Goal: Task Accomplishment & Management: Use online tool/utility

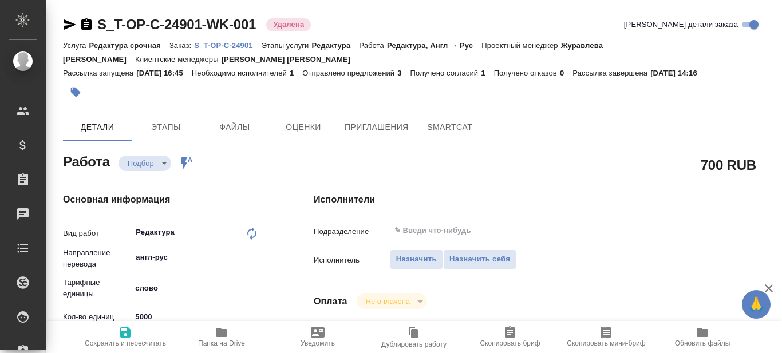
type textarea "x"
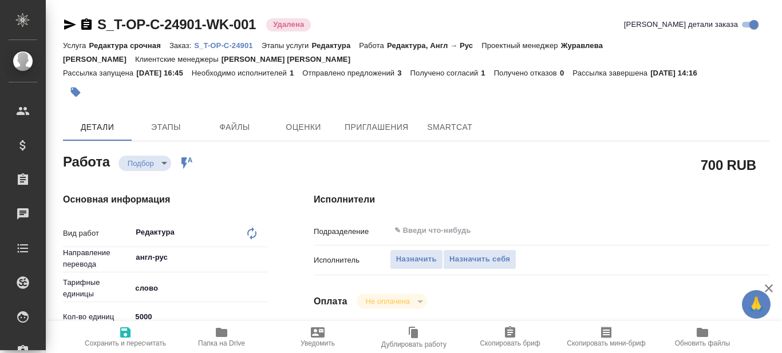
type textarea "x"
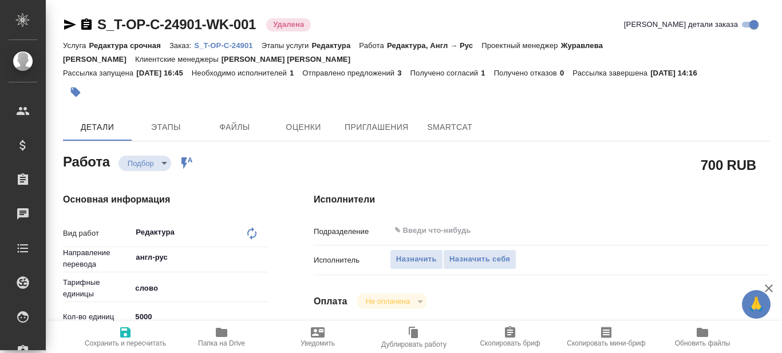
type textarea "x"
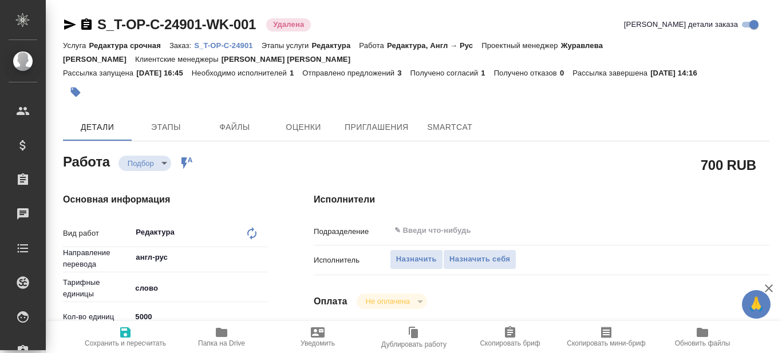
type textarea "x"
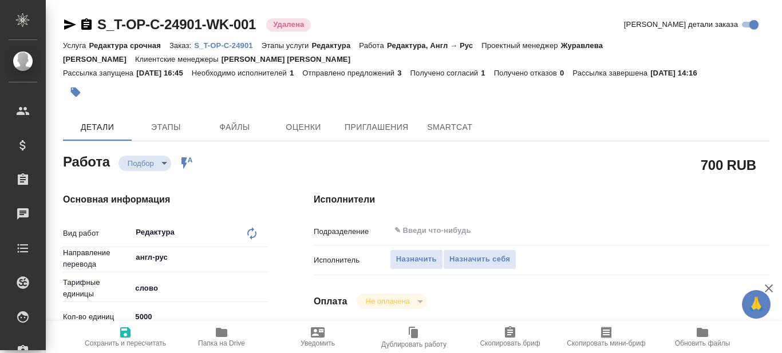
type textarea "x"
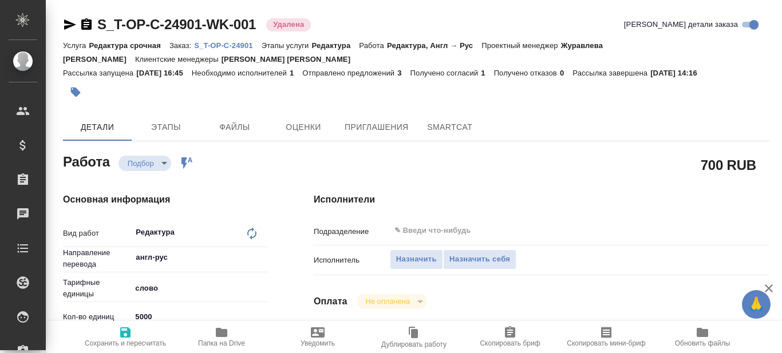
type textarea "x"
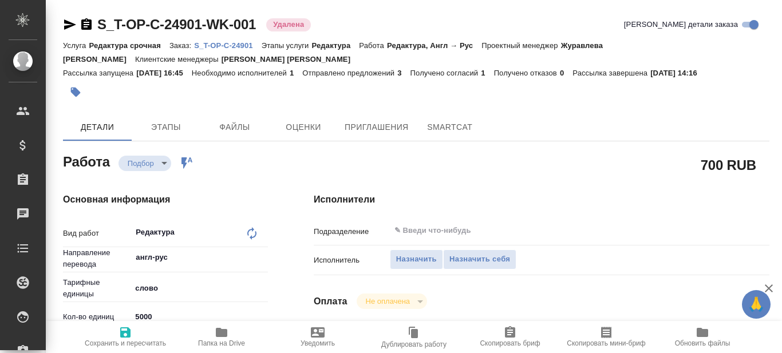
type textarea "x"
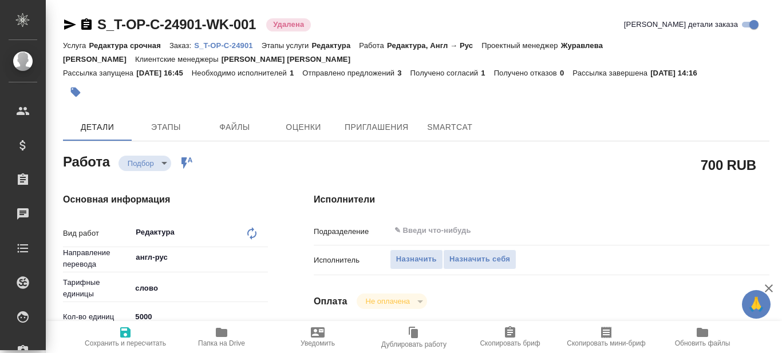
type textarea "x"
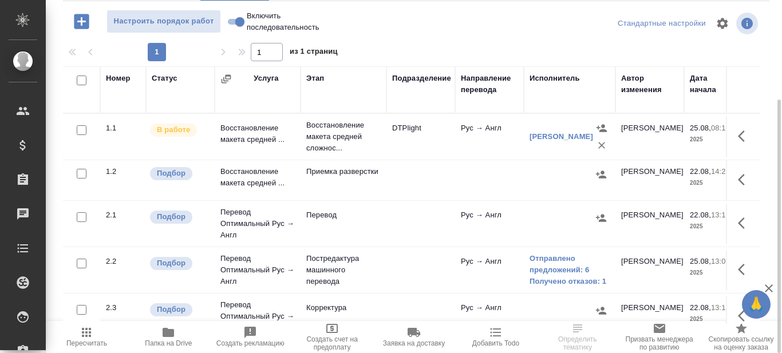
click at [169, 338] on icon "button" at bounding box center [168, 333] width 14 height 14
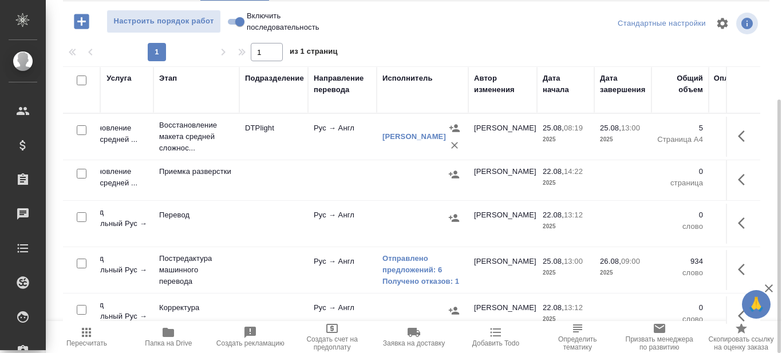
scroll to position [0, 148]
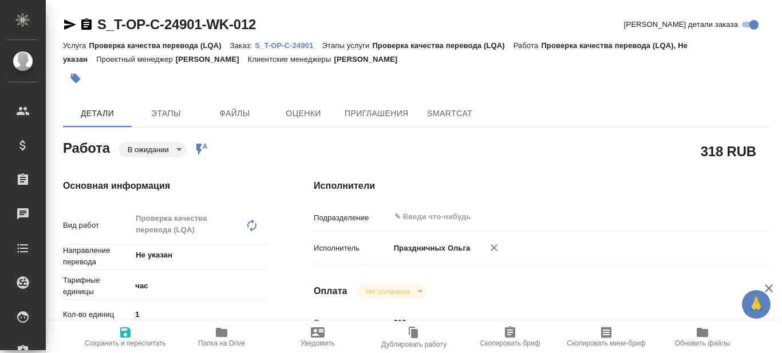
type textarea "x"
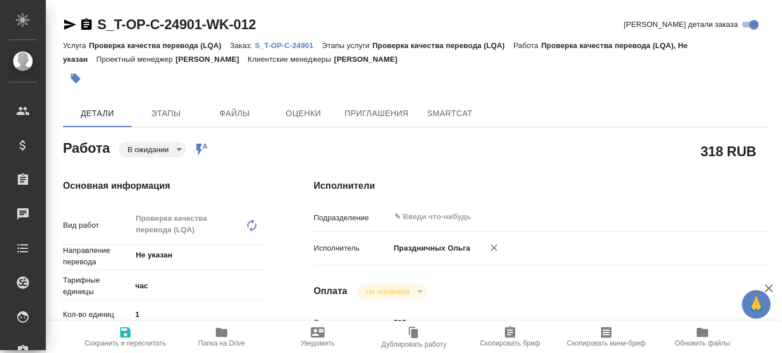
type textarea "x"
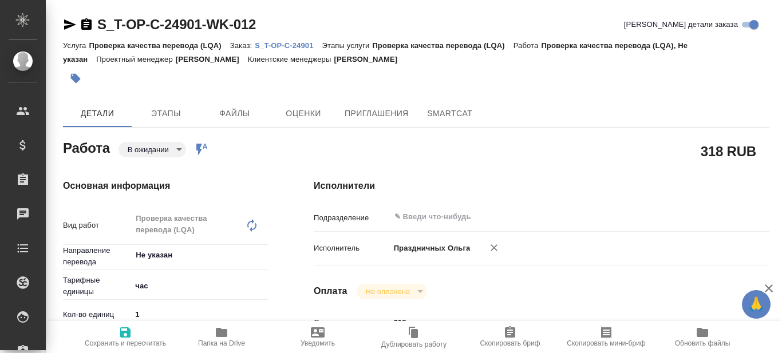
type textarea "x"
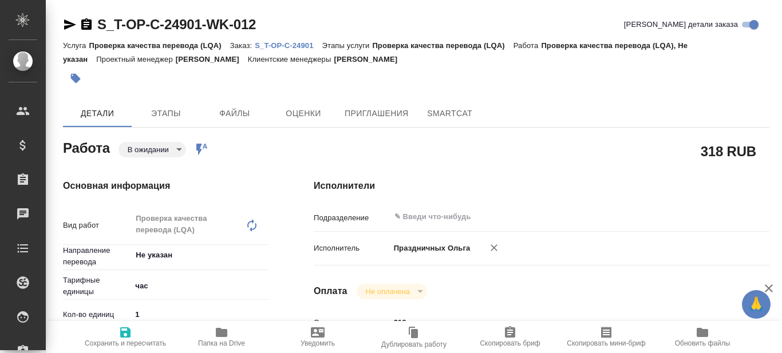
type textarea "x"
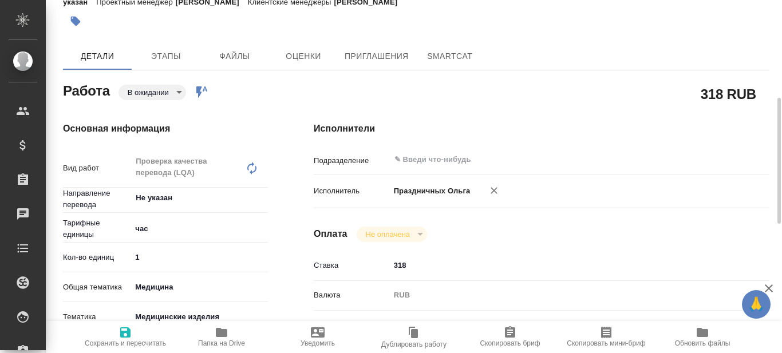
scroll to position [114, 0]
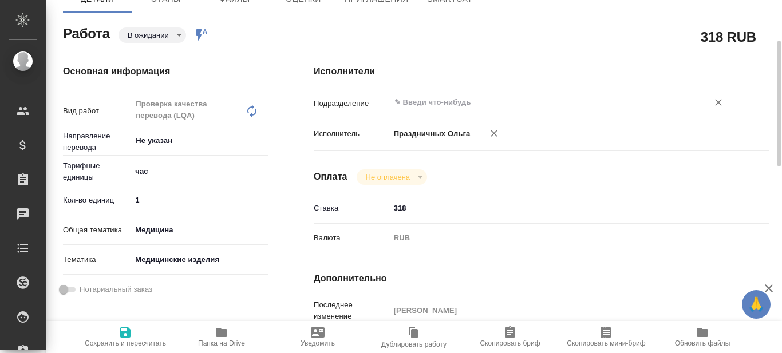
click at [444, 107] on input "text" at bounding box center [541, 103] width 297 height 14
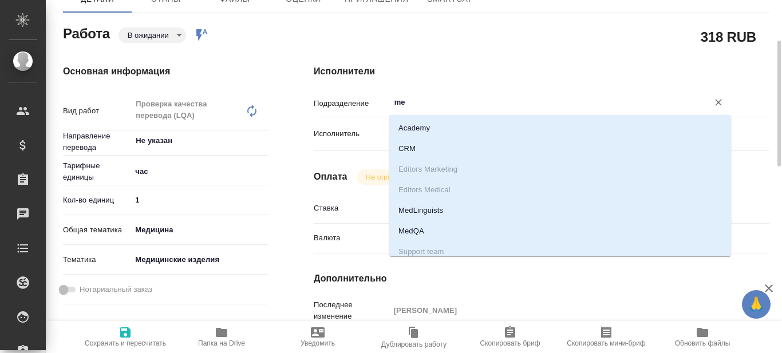
type input "med"
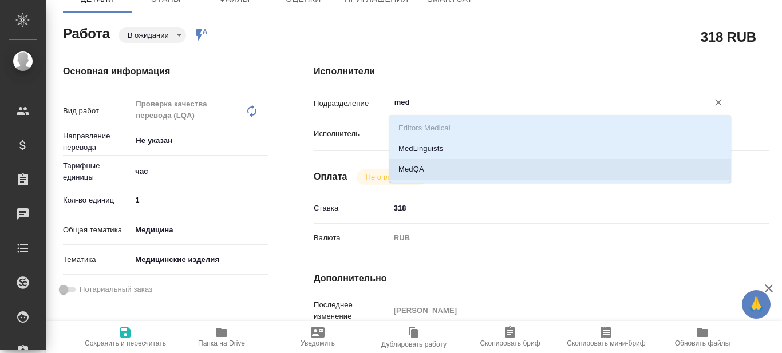
click at [417, 171] on li "MedQA" at bounding box center [560, 169] width 342 height 21
type textarea "x"
type input "MedQA"
type textarea "x"
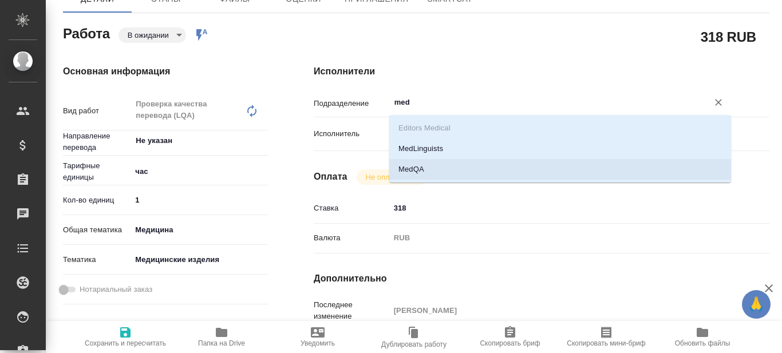
type textarea "x"
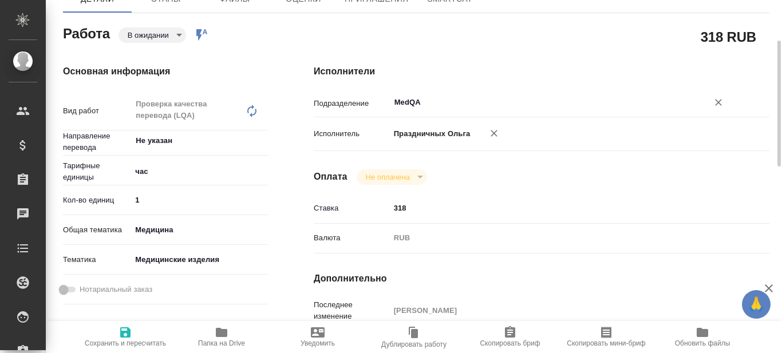
type input "MedQA"
click at [124, 335] on icon "button" at bounding box center [125, 332] width 10 height 10
type textarea "x"
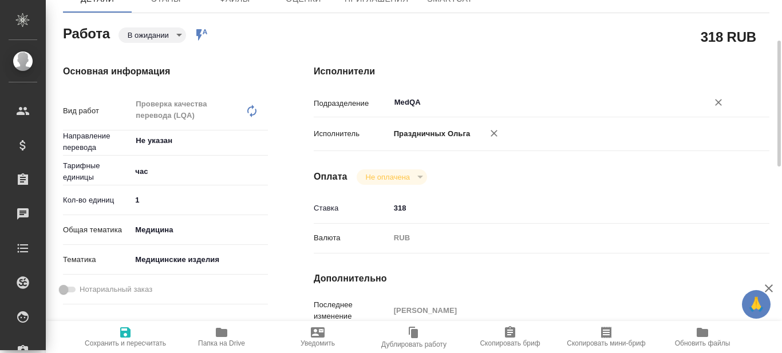
type textarea "x"
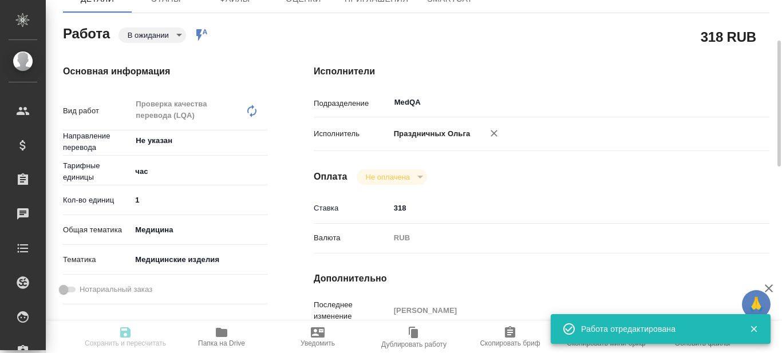
type input "pending"
type textarea "Проверка качества перевода (LQA)"
type textarea "x"
type input "Не указан"
type input "5a8b1489cc6b4906c91bfd93"
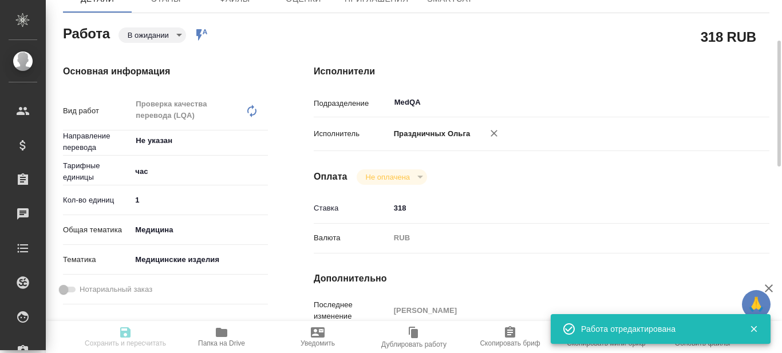
type input "1"
type input "med"
type input "5a8b8b956a9677013d343dd7"
type input "28.08.2025 15:00"
type input "28.08.2025 16:00"
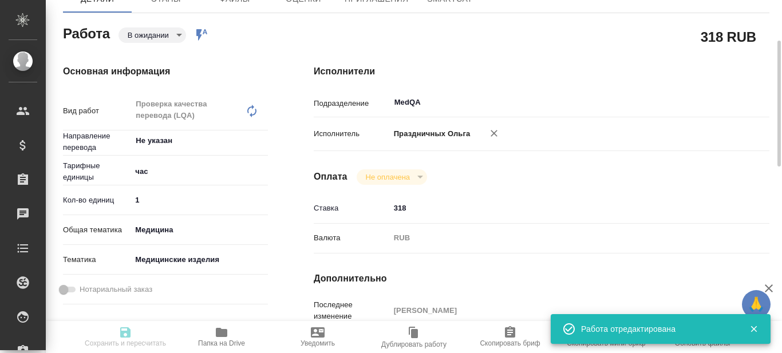
type input "29.08.2025 11:00"
type input "MedQA"
type input "notPayed"
type input "318"
type input "RUB"
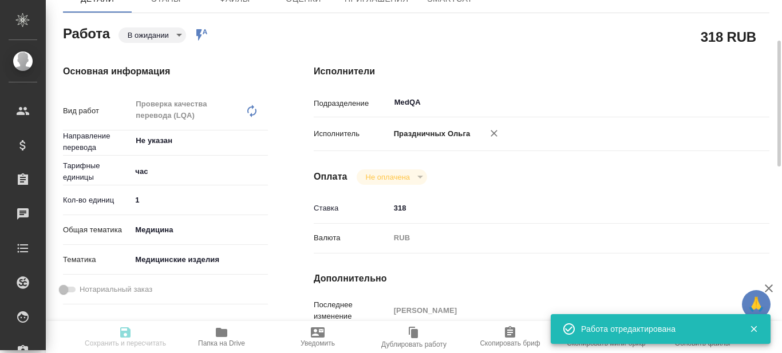
type input "Авдеенко Кирилл"
type textarea "x"
type textarea "/Clients/Т-ОП-С_Русал Глобал Менеджмент/Orders/S_T-OP-C-24901/LQA/S_T-OP-C-2490…"
type textarea "x"
type input "S_T-OP-C-24901"
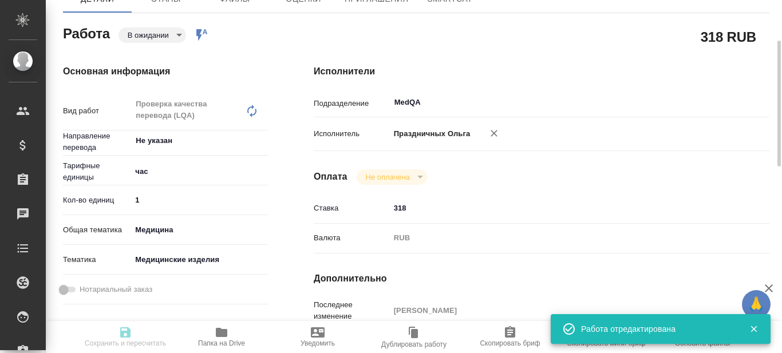
type input "Т-ОП-С-46526"
type input "Проверка качества перевода (LQA)"
type input "Меньшикова Александра"
type input "Малофеева Екатерина"
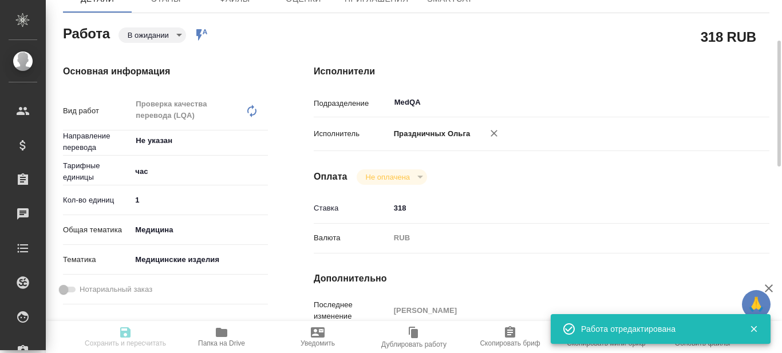
type input "/Clients/Т-ОП-С_Русал Глобал Менеджмент/Orders/S_T-OP-C-24901"
type textarea "x"
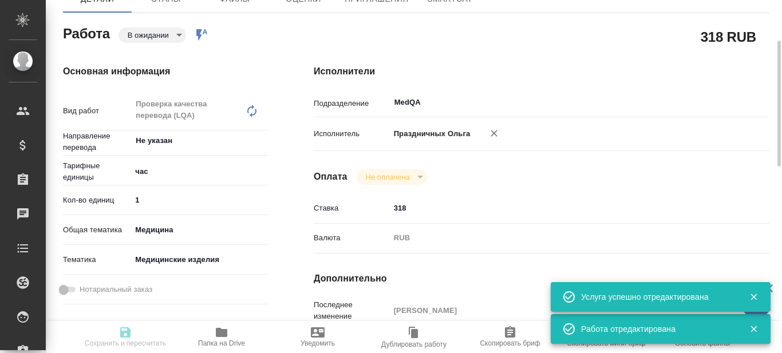
type textarea "x"
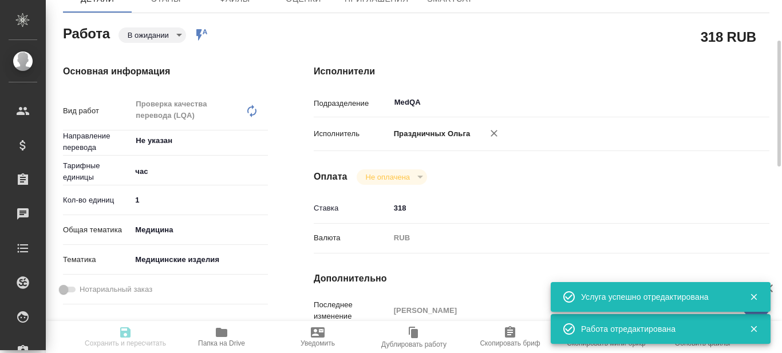
type textarea "x"
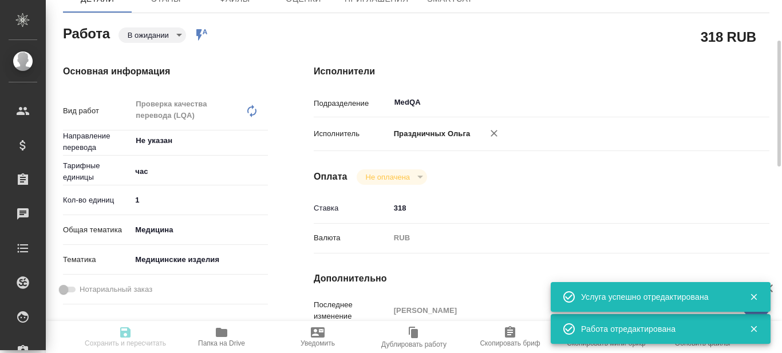
type textarea "x"
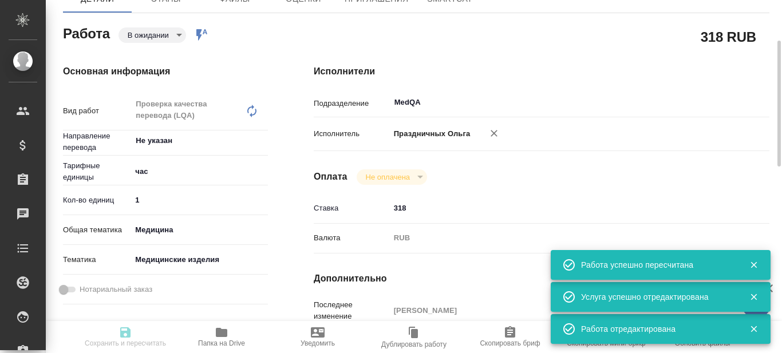
type input "pending"
type textarea "Проверка качества перевода (LQA)"
type textarea "x"
type input "Не указан"
type input "5a8b1489cc6b4906c91bfd93"
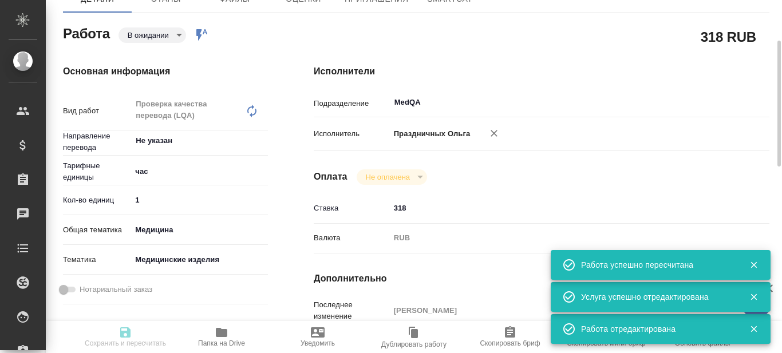
type input "1"
type input "med"
type input "5a8b8b956a9677013d343dd7"
type input "28.08.2025 15:00"
type input "28.08.2025 16:00"
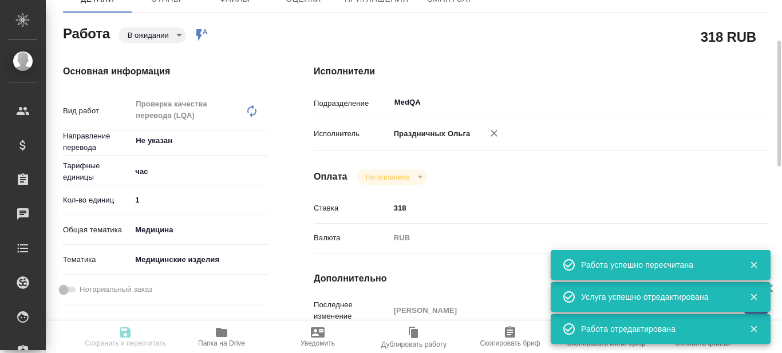
type input "29.08.2025 11:00"
type input "MedQA"
type input "notPayed"
type input "318"
type input "RUB"
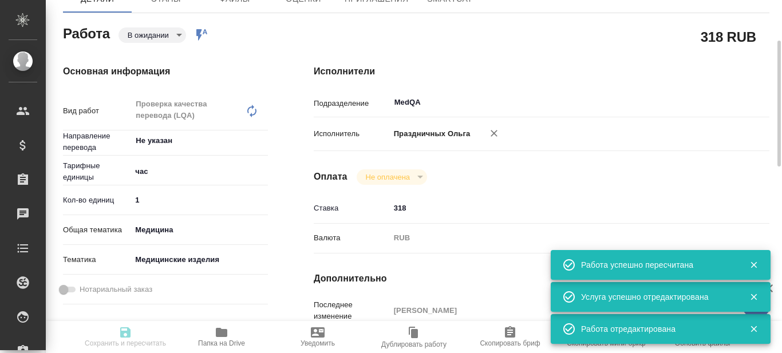
type input "Авдеенко Кирилл"
type textarea "x"
type textarea "/Clients/Т-ОП-С_Русал Глобал Менеджмент/Orders/S_T-OP-C-24901/LQA/S_T-OP-C-2490…"
type textarea "x"
type input "S_T-OP-C-24901"
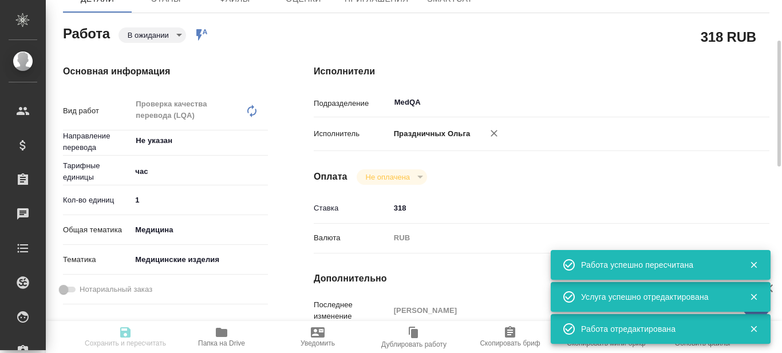
type input "Т-ОП-С-46526"
type input "Проверка качества перевода (LQA)"
type input "Меньшикова Александра"
type input "Малофеева Екатерина"
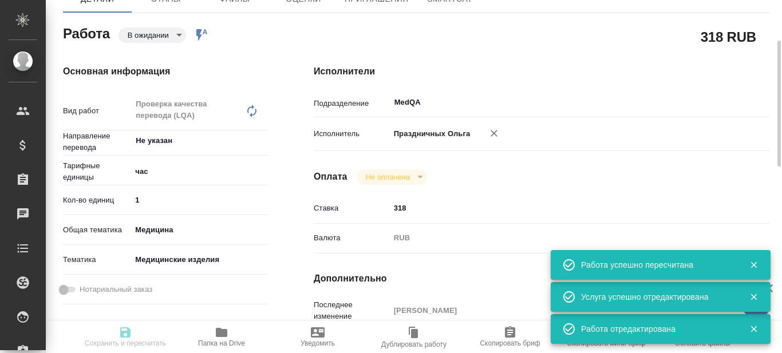
type input "/Clients/Т-ОП-С_Русал Глобал Менеджмент/Orders/S_T-OP-C-24901"
type textarea "x"
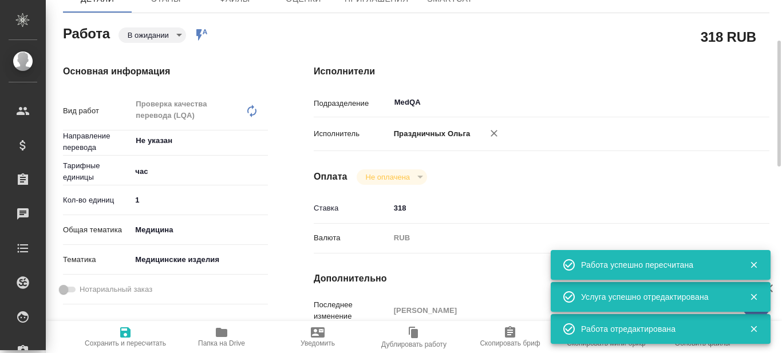
type textarea "x"
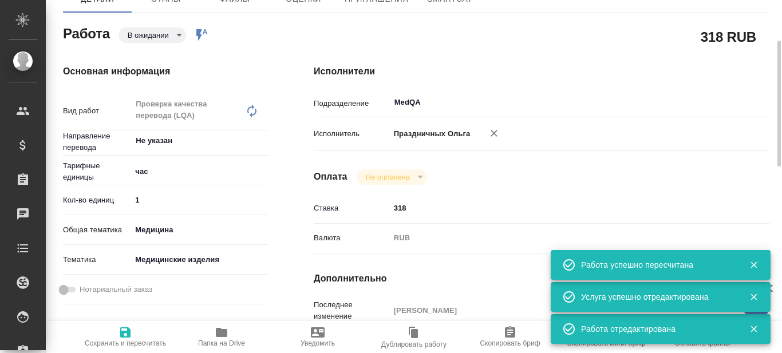
type textarea "x"
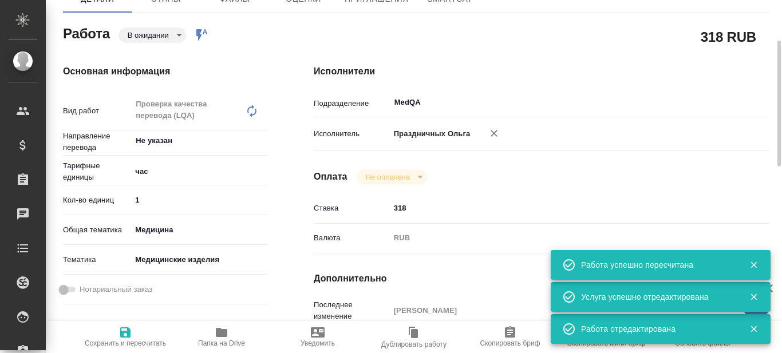
type textarea "x"
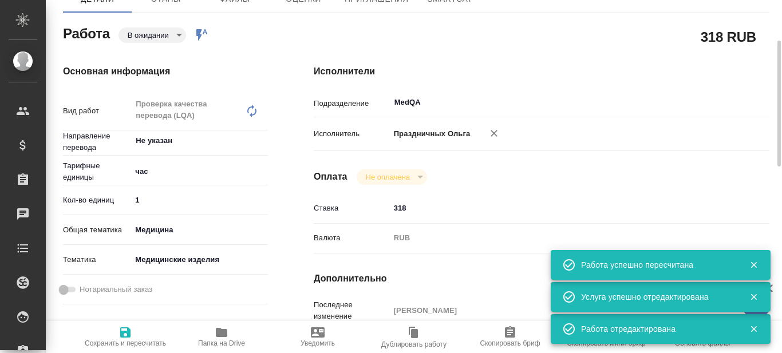
type textarea "x"
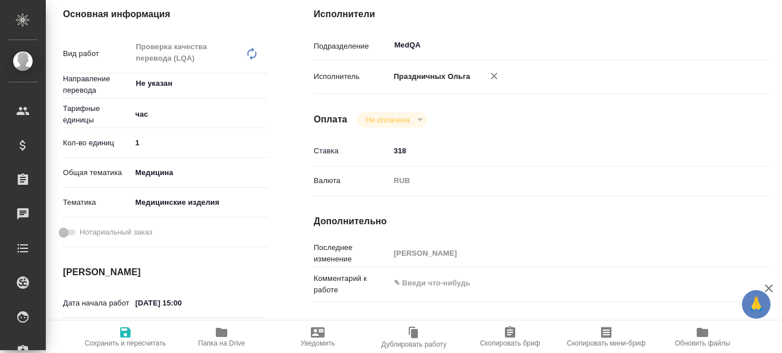
scroll to position [0, 0]
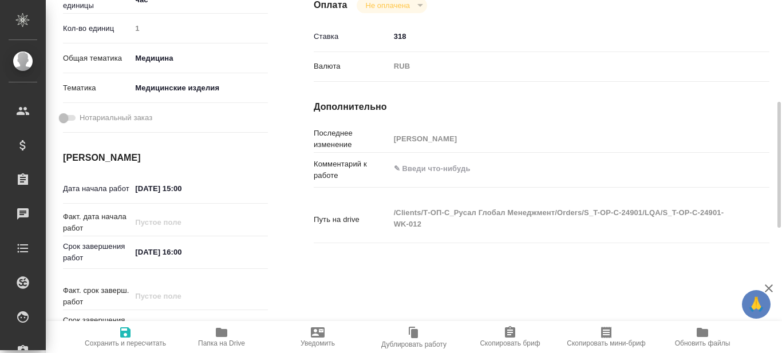
type input "pending"
type input "Не указан"
type input "5a8b1489cc6b4906c91bfd93"
type input "1"
type input "med"
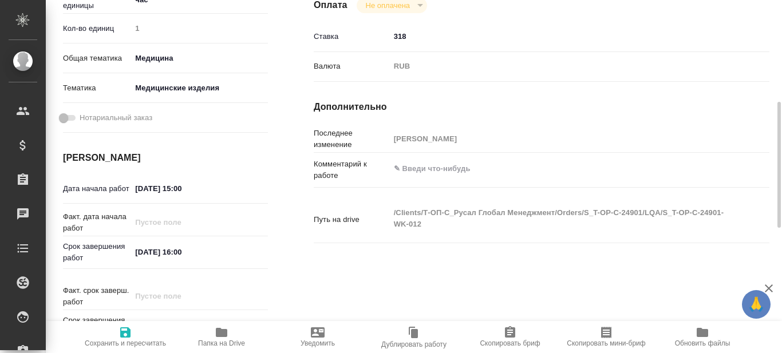
type input "5a8b8b956a9677013d343dd7"
type input "28.08.2025 15:00"
type input "28.08.2025 16:00"
type input "29.08.2025 11:00"
type input "MedQA"
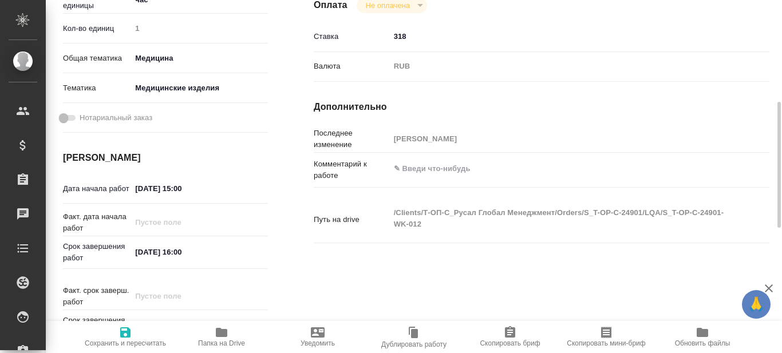
type input "notPayed"
type input "318"
type input "RUB"
type input "Авдеенко Кирилл"
type input "S_T-OP-C-24901"
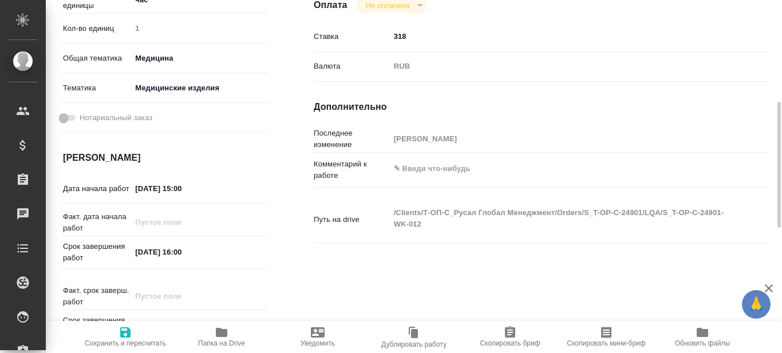
type input "Т-ОП-С-46526"
type input "Проверка качества перевода (LQA)"
type input "Меньшикова Александра"
type input "Малофеева Екатерина"
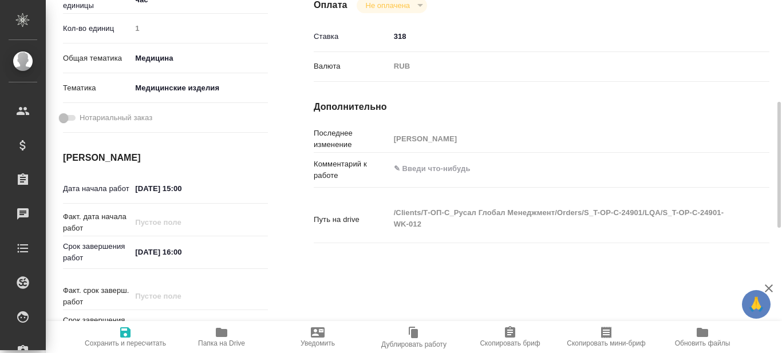
type input "/Clients/Т-ОП-С_Русал Глобал Менеджмент/Orders/S_T-OP-C-24901"
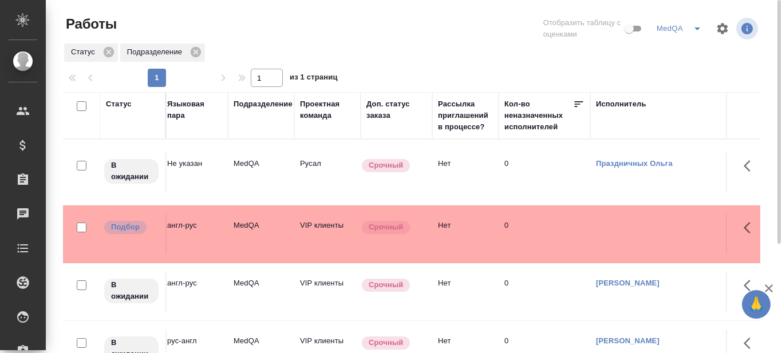
scroll to position [0, 206]
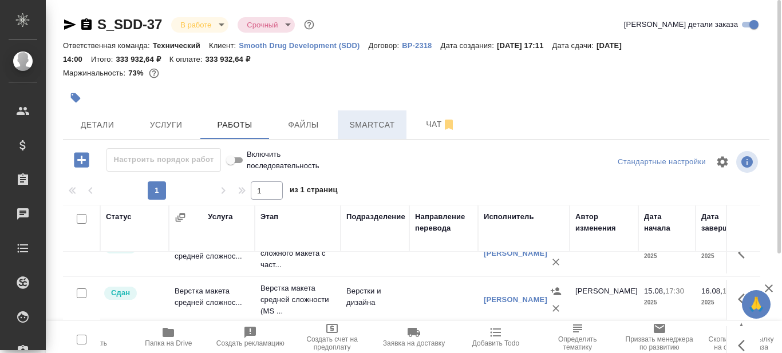
click at [370, 115] on button "Smartcat" at bounding box center [372, 124] width 69 height 29
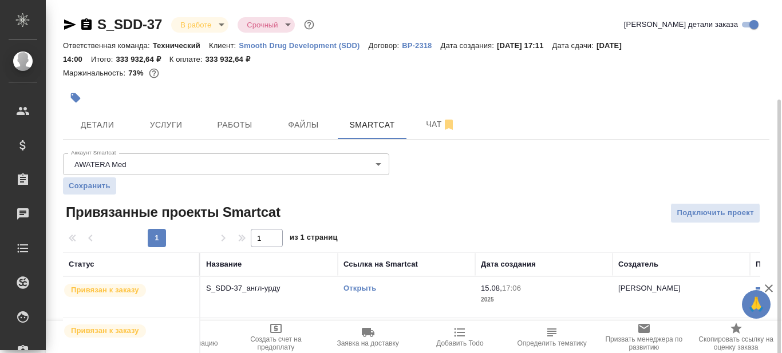
scroll to position [124, 0]
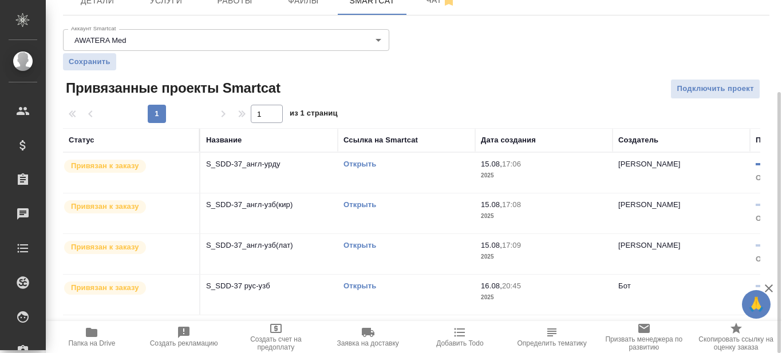
click at [359, 166] on link "Открыть" at bounding box center [359, 164] width 33 height 9
